Goal: Task Accomplishment & Management: Use online tool/utility

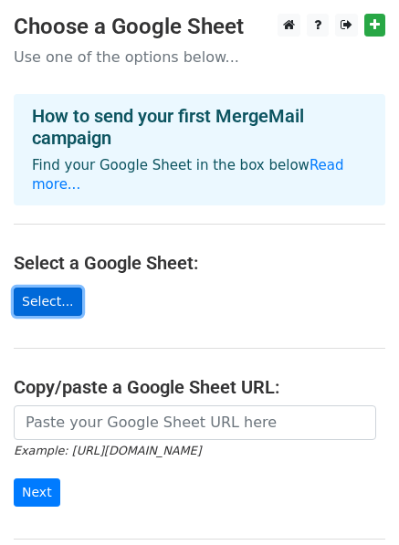
click at [65, 290] on link "Select..." at bounding box center [48, 302] width 68 height 28
click at [39, 288] on link "Select..." at bounding box center [48, 302] width 68 height 28
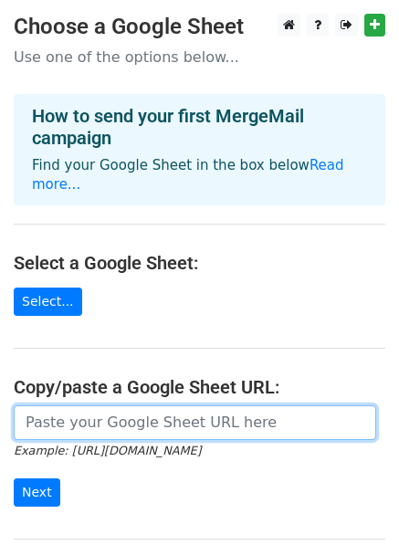
click at [68, 412] on input "url" at bounding box center [195, 423] width 363 height 35
paste input "https://docs.google.com/spreadsheets/d/1rPPrP2KSQGq_O0EpIh5tplD3TidhoTD9v1YXN0m…"
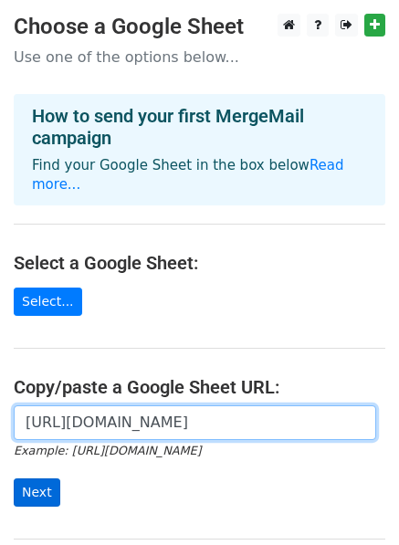
type input "https://docs.google.com/spreadsheets/d/1rPPrP2KSQGq_O0EpIh5tplD3TidhoTD9v1YXN0m…"
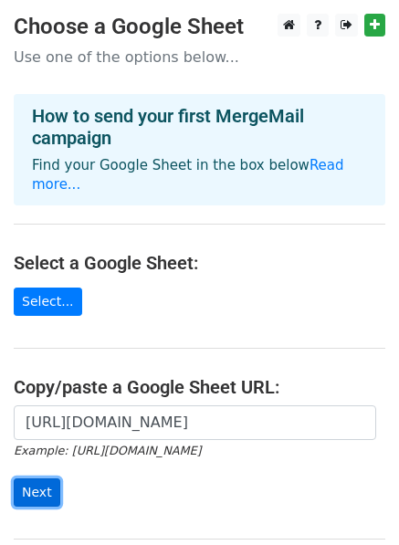
click at [46, 479] on input "Next" at bounding box center [37, 493] width 47 height 28
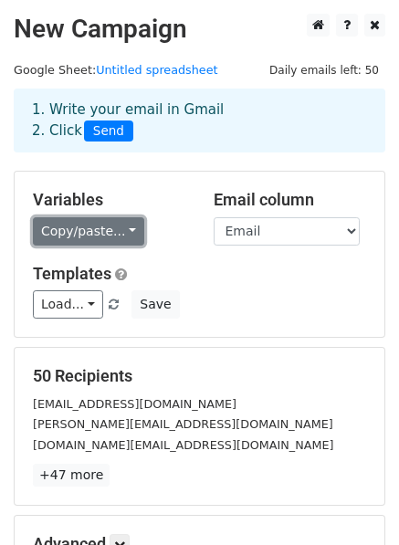
click at [68, 228] on link "Copy/paste..." at bounding box center [88, 231] width 111 height 28
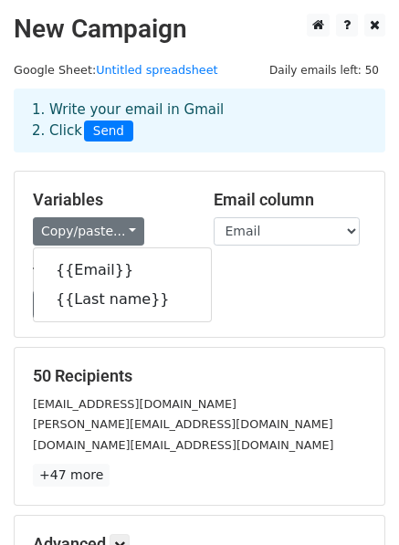
click at [226, 281] on h5 "Templates" at bounding box center [199, 274] width 333 height 20
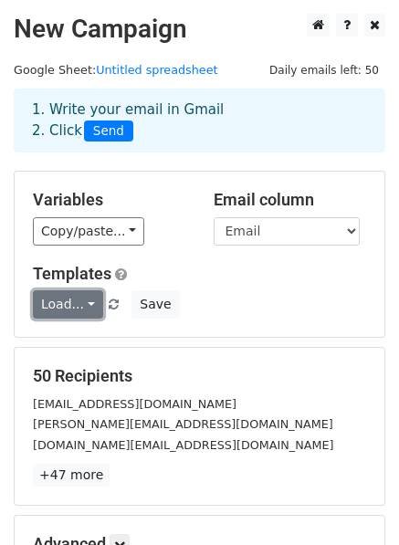
click at [74, 305] on link "Load..." at bounding box center [68, 304] width 70 height 28
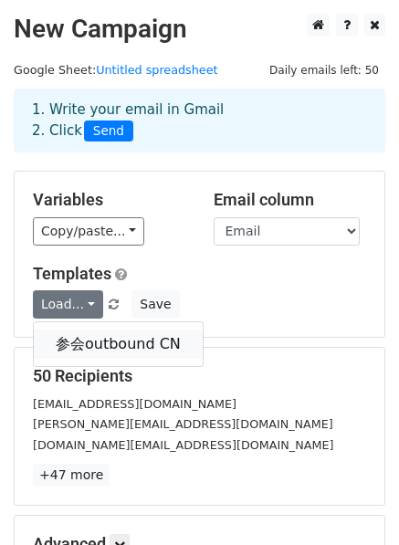
click at [84, 350] on link "参会outbound CN" at bounding box center [118, 344] width 169 height 29
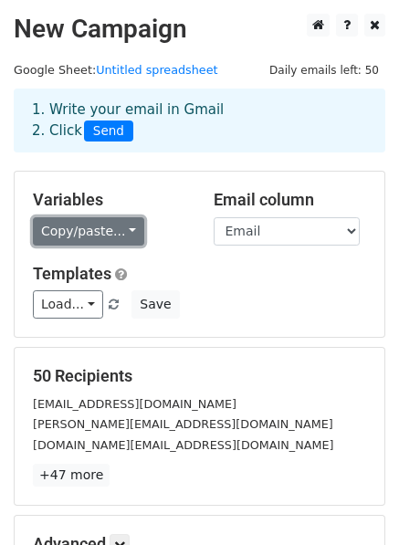
click at [66, 227] on link "Copy/paste..." at bounding box center [88, 231] width 111 height 28
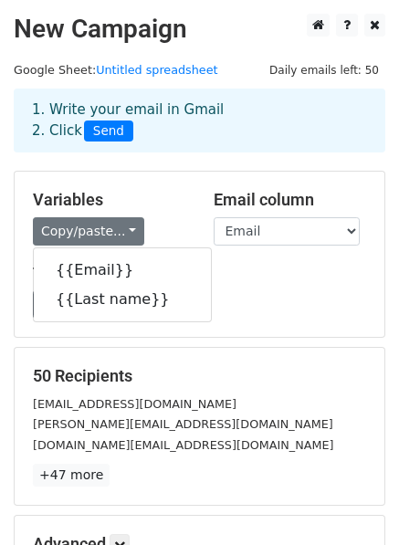
click at [219, 264] on h5 "Templates" at bounding box center [199, 274] width 333 height 20
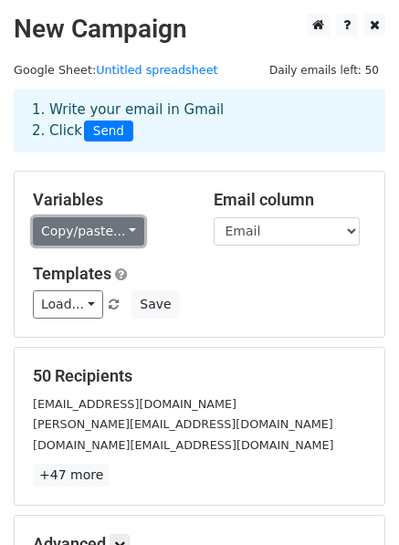
click at [86, 225] on link "Copy/paste..." at bounding box center [88, 231] width 111 height 28
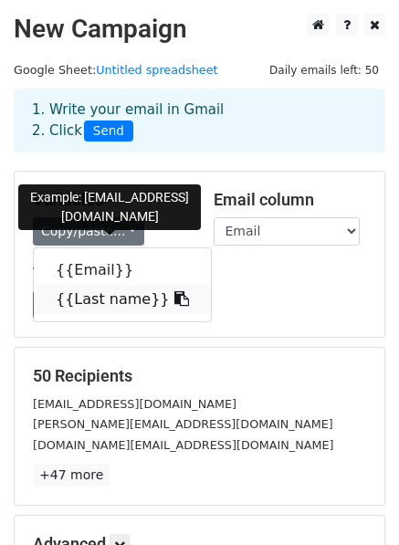
click at [77, 290] on link "{{Last name}}" at bounding box center [122, 299] width 177 height 29
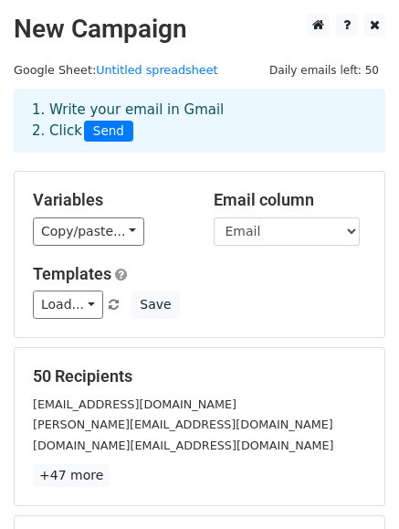
scroll to position [253, 0]
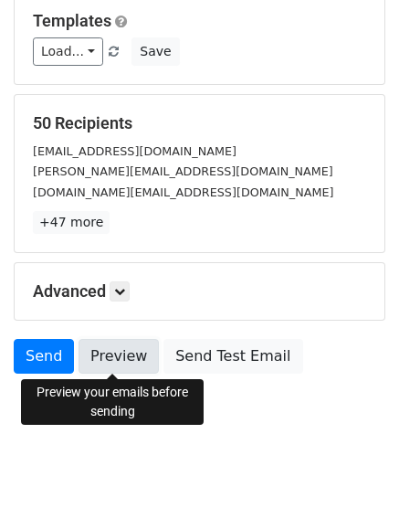
click at [97, 350] on link "Preview" at bounding box center [119, 356] width 80 height 35
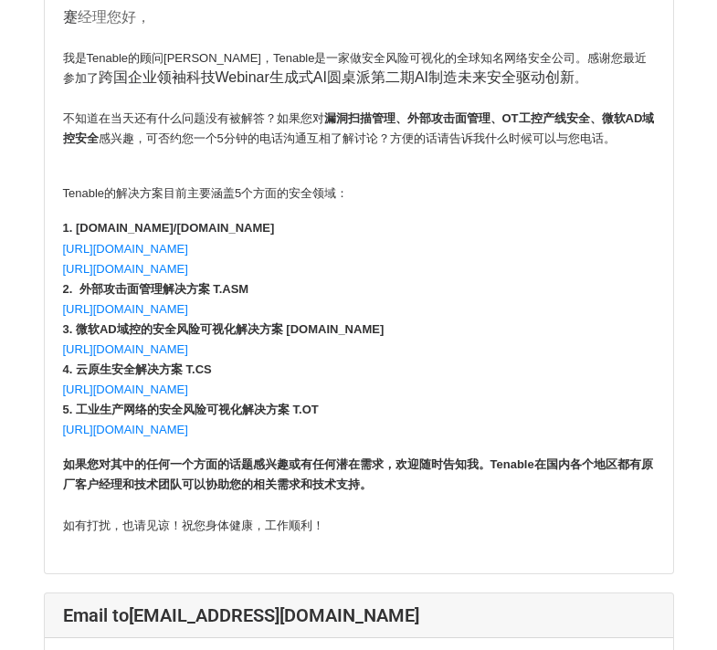
scroll to position [2500, 0]
